Goal: Task Accomplishment & Management: Manage account settings

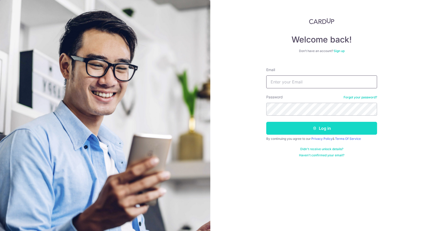
type input "[EMAIL_ADDRESS][DOMAIN_NAME]"
click at [302, 126] on button "Log in" at bounding box center [321, 128] width 111 height 13
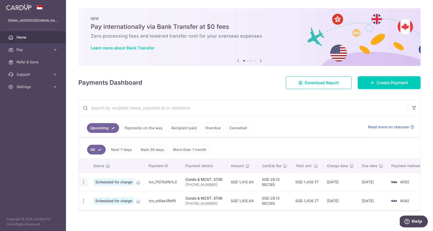
click at [84, 181] on icon "button" at bounding box center [83, 182] width 5 height 5
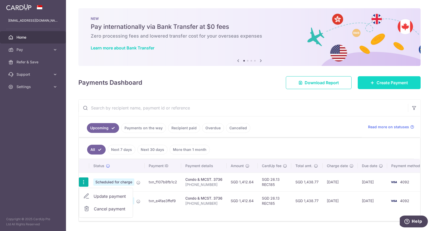
click at [389, 83] on span "Create Payment" at bounding box center [391, 83] width 31 height 6
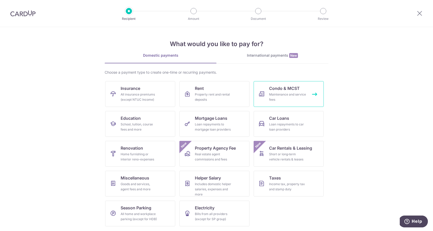
click at [285, 91] on span "Condo & MCST" at bounding box center [284, 88] width 31 height 6
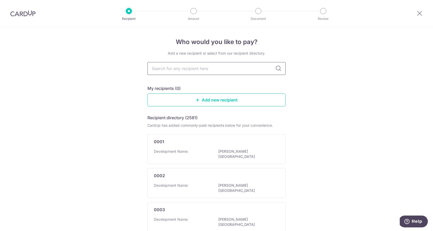
click at [206, 70] on input "text" at bounding box center [216, 68] width 138 height 13
click at [180, 70] on input "text" at bounding box center [216, 68] width 138 height 13
type input "3736"
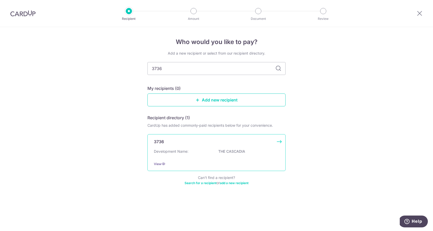
click at [208, 152] on div "Development Name: THE CASCADIA" at bounding box center [216, 153] width 125 height 8
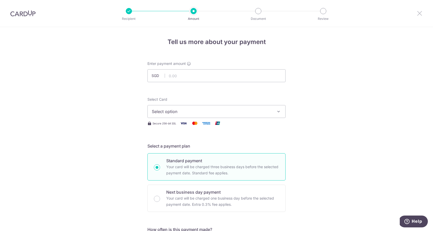
click at [418, 15] on icon at bounding box center [419, 13] width 6 height 6
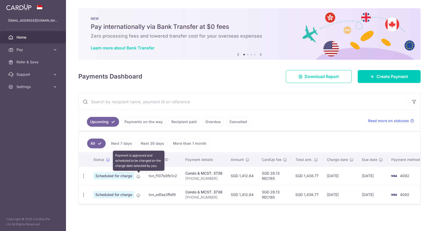
click at [138, 178] on icon at bounding box center [138, 176] width 4 height 4
click at [83, 176] on icon "button" at bounding box center [83, 175] width 5 height 5
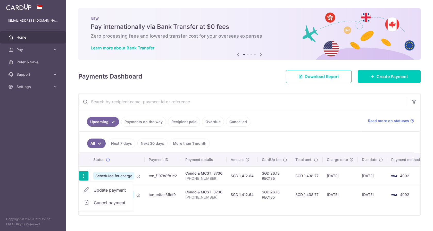
click at [98, 193] on span "Update payment" at bounding box center [111, 190] width 35 height 6
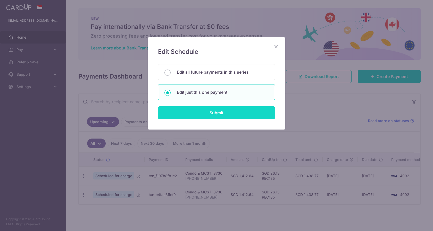
click at [228, 114] on input "Submit" at bounding box center [216, 112] width 117 height 13
radio input "true"
type input "1,412.64"
type input "27/09/2025"
type input "941 03-44"
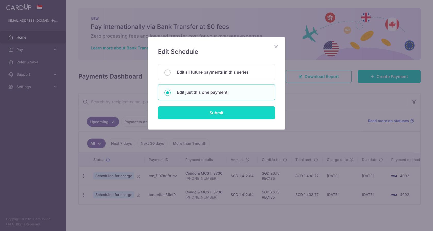
type input "REC185"
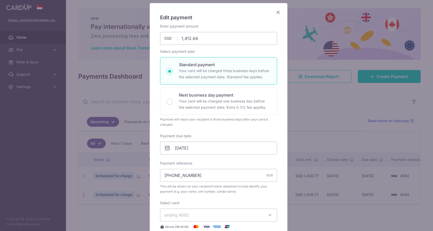
scroll to position [38, 0]
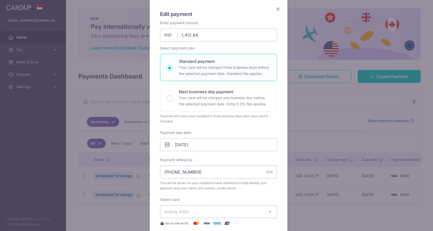
click at [276, 8] on icon "Close" at bounding box center [278, 9] width 6 height 6
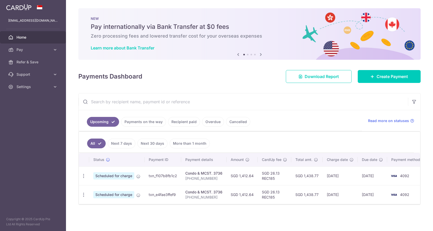
click at [185, 122] on link "Recipient paid" at bounding box center [184, 122] width 32 height 10
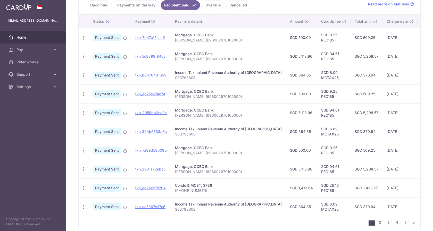
scroll to position [118, 0]
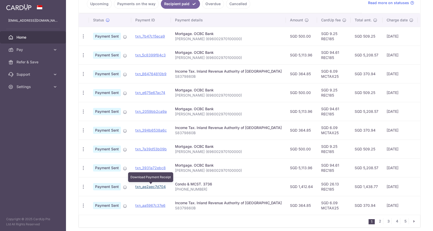
click at [148, 188] on link "txn_ae2aec7d704" at bounding box center [150, 186] width 30 height 4
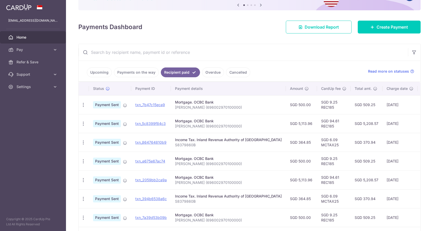
scroll to position [50, 0]
